Goal: Transaction & Acquisition: Purchase product/service

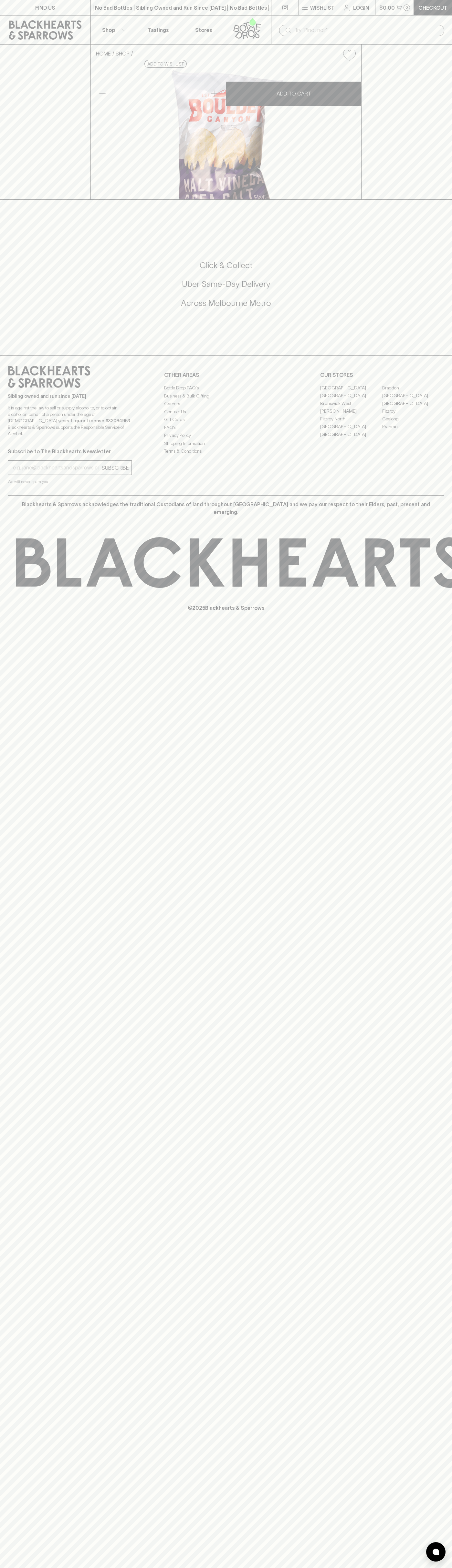
click at [108, 28] on p "Shop" at bounding box center [108, 30] width 13 height 8
click at [212, 1567] on html "FIND US | No Bad Bottles | Sibling Owned and Run Since 2006 | No Bad Bottles | …" at bounding box center [226, 784] width 452 height 1568
click at [19, 1216] on div at bounding box center [226, 784] width 452 height 1568
